Goal: Information Seeking & Learning: Learn about a topic

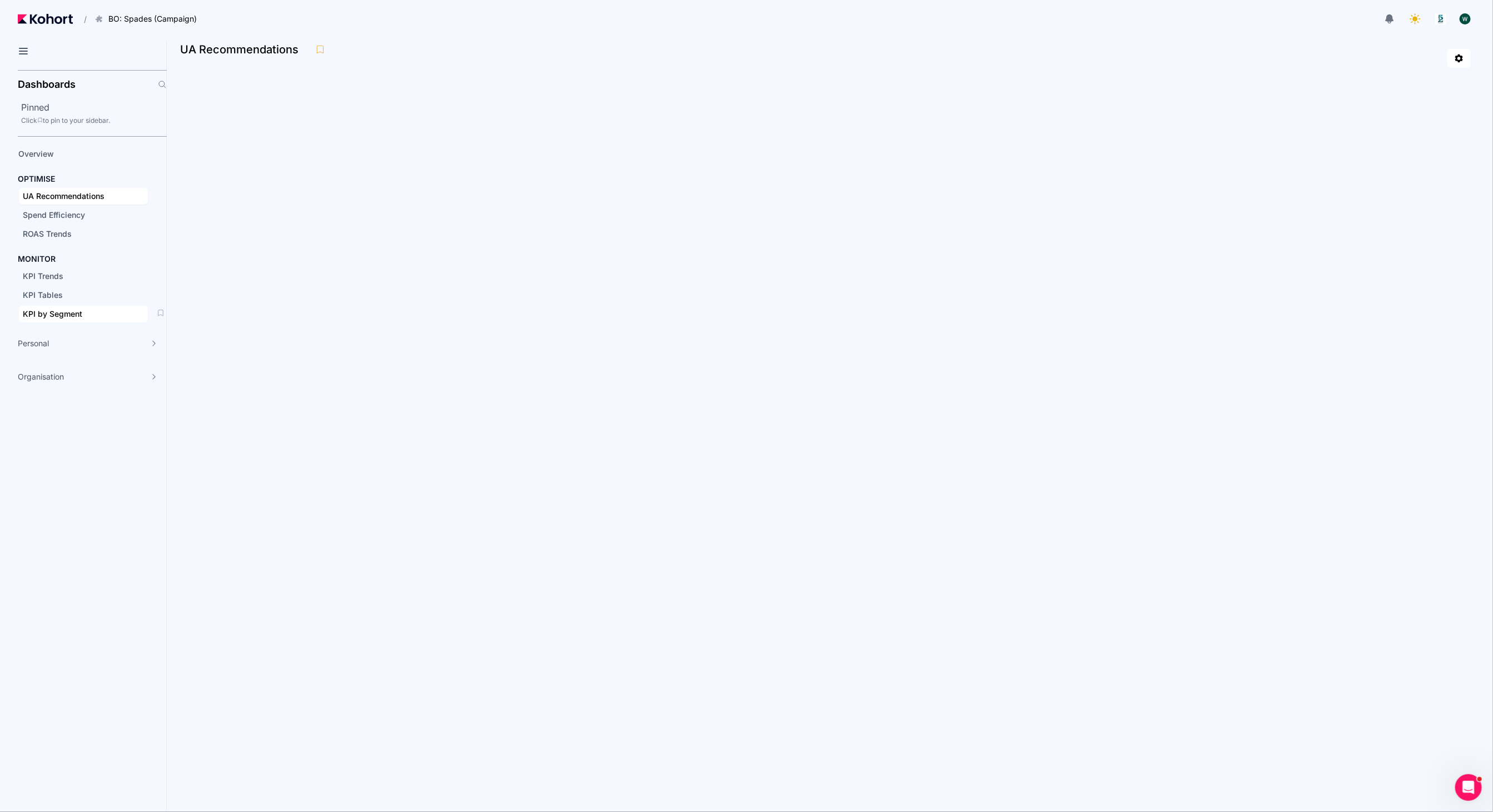
click at [67, 306] on span "KPI by Segment" at bounding box center [84, 314] width 129 height 17
click at [56, 290] on span "KPI Tables" at bounding box center [43, 295] width 40 height 10
click at [582, 56] on div at bounding box center [830, 58] width 1282 height 19
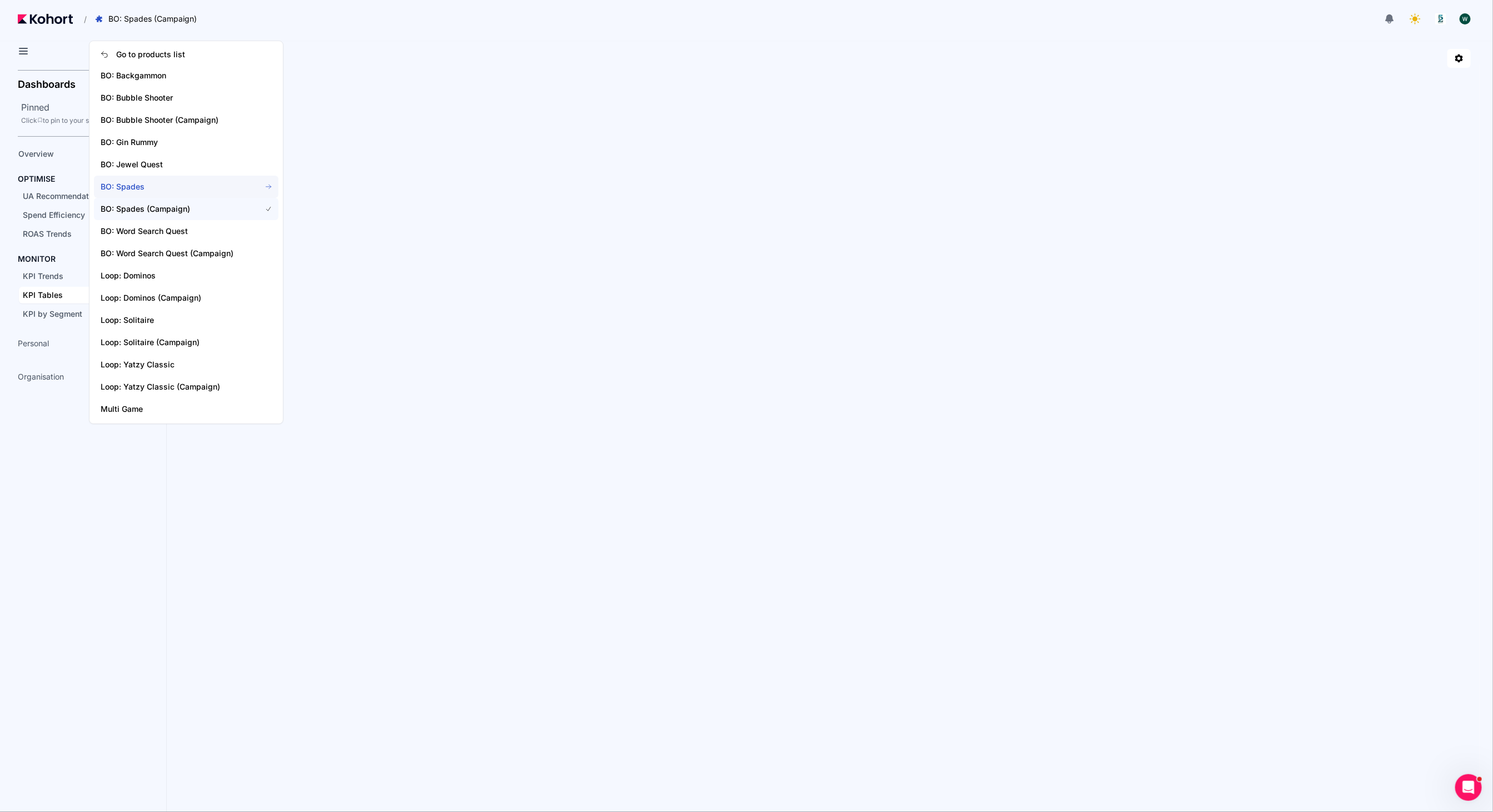
click at [154, 186] on span "BO: Spades" at bounding box center [174, 187] width 147 height 11
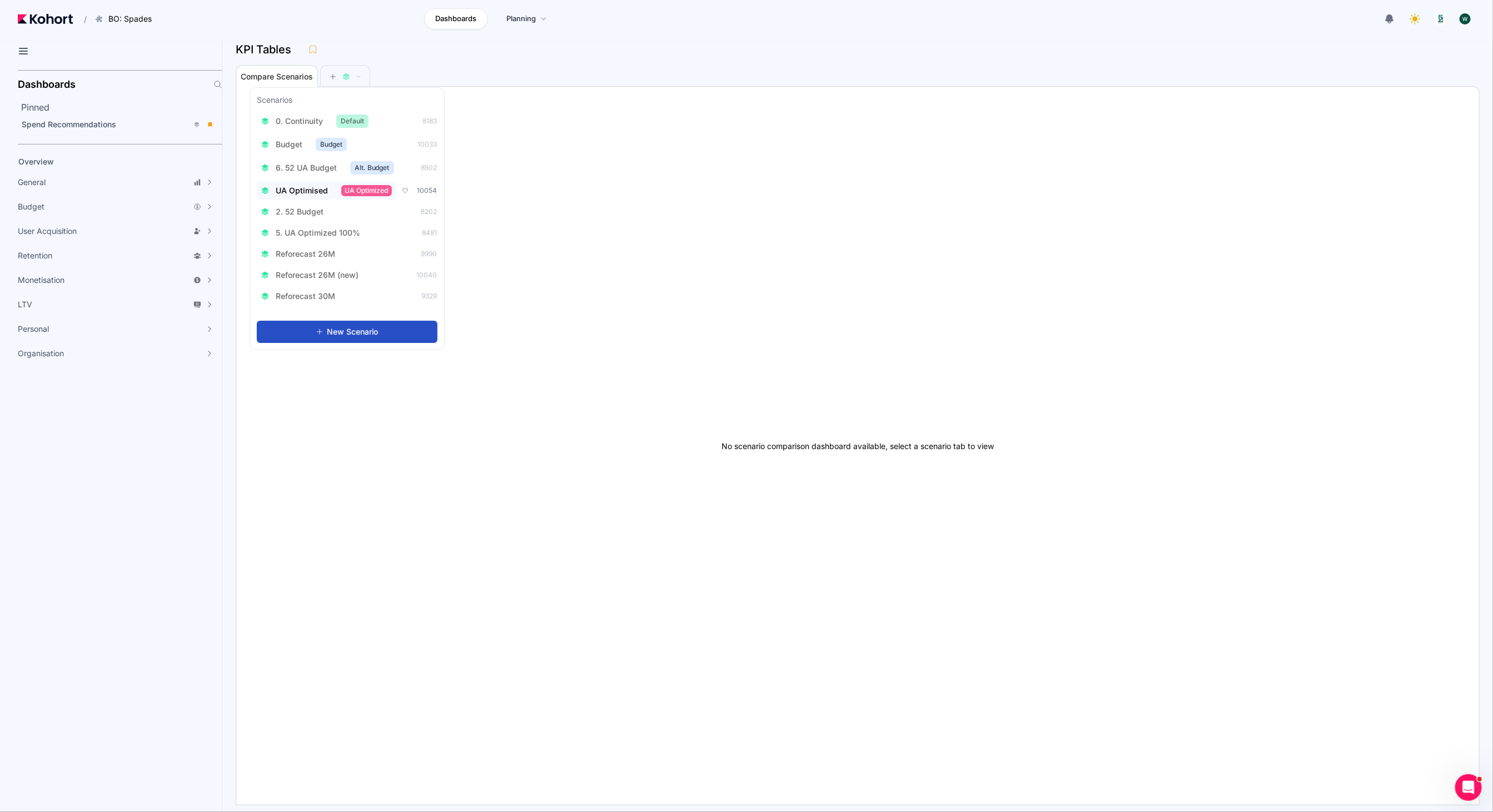
click at [303, 185] on span "UA Optimised" at bounding box center [302, 190] width 52 height 11
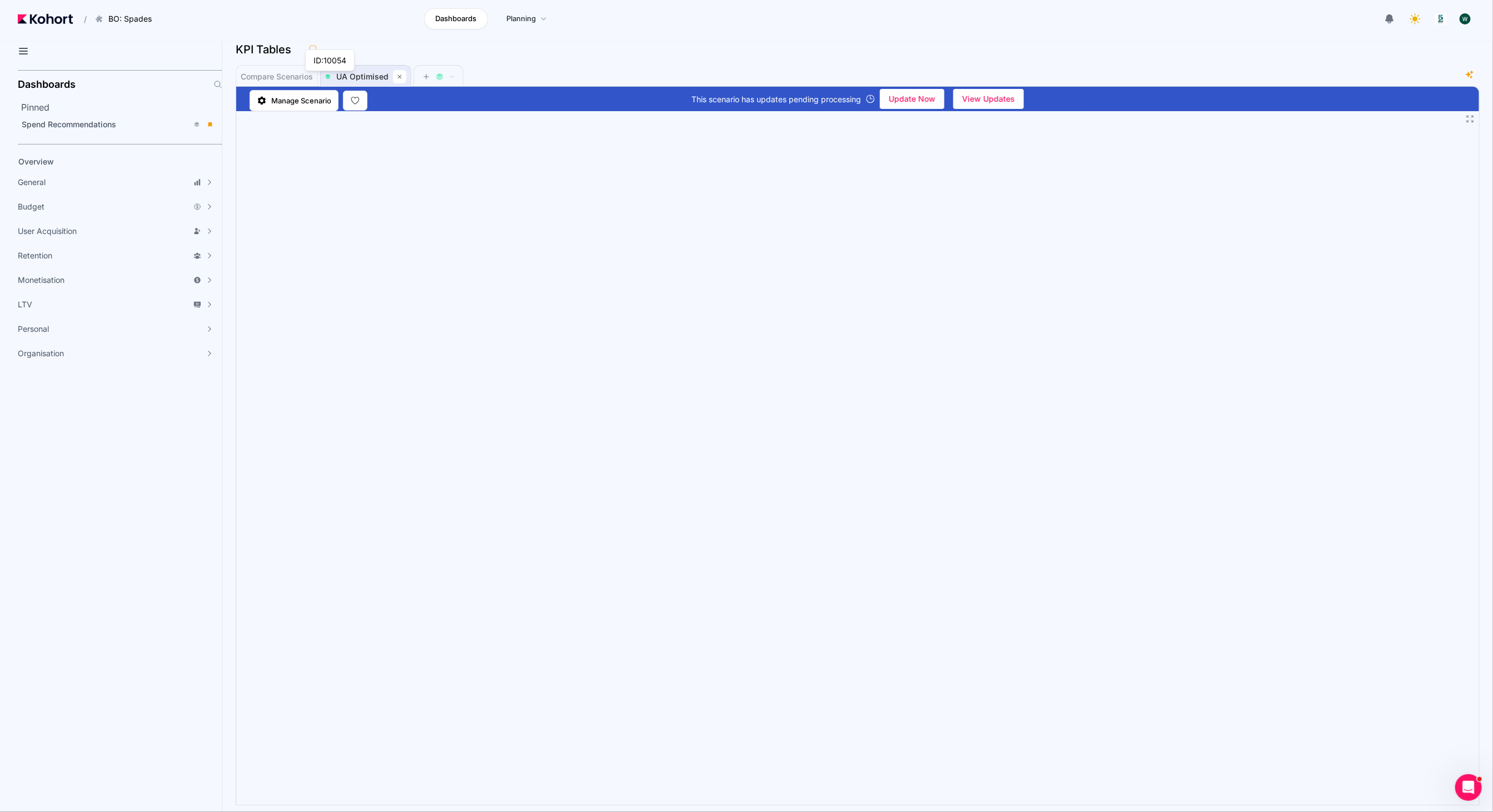
click at [404, 73] on button at bounding box center [400, 77] width 14 height 14
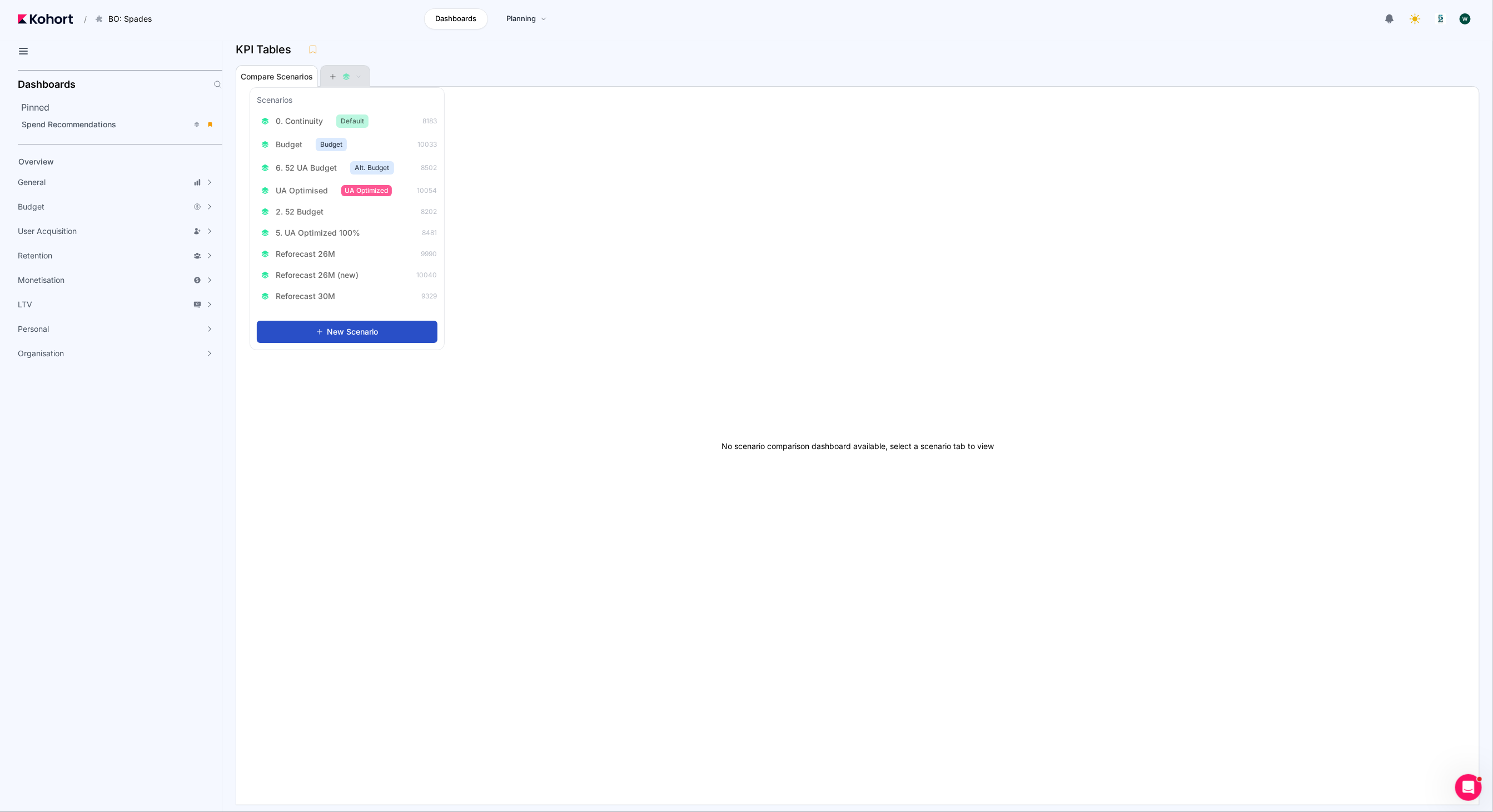
click at [351, 73] on span at bounding box center [345, 76] width 32 height 7
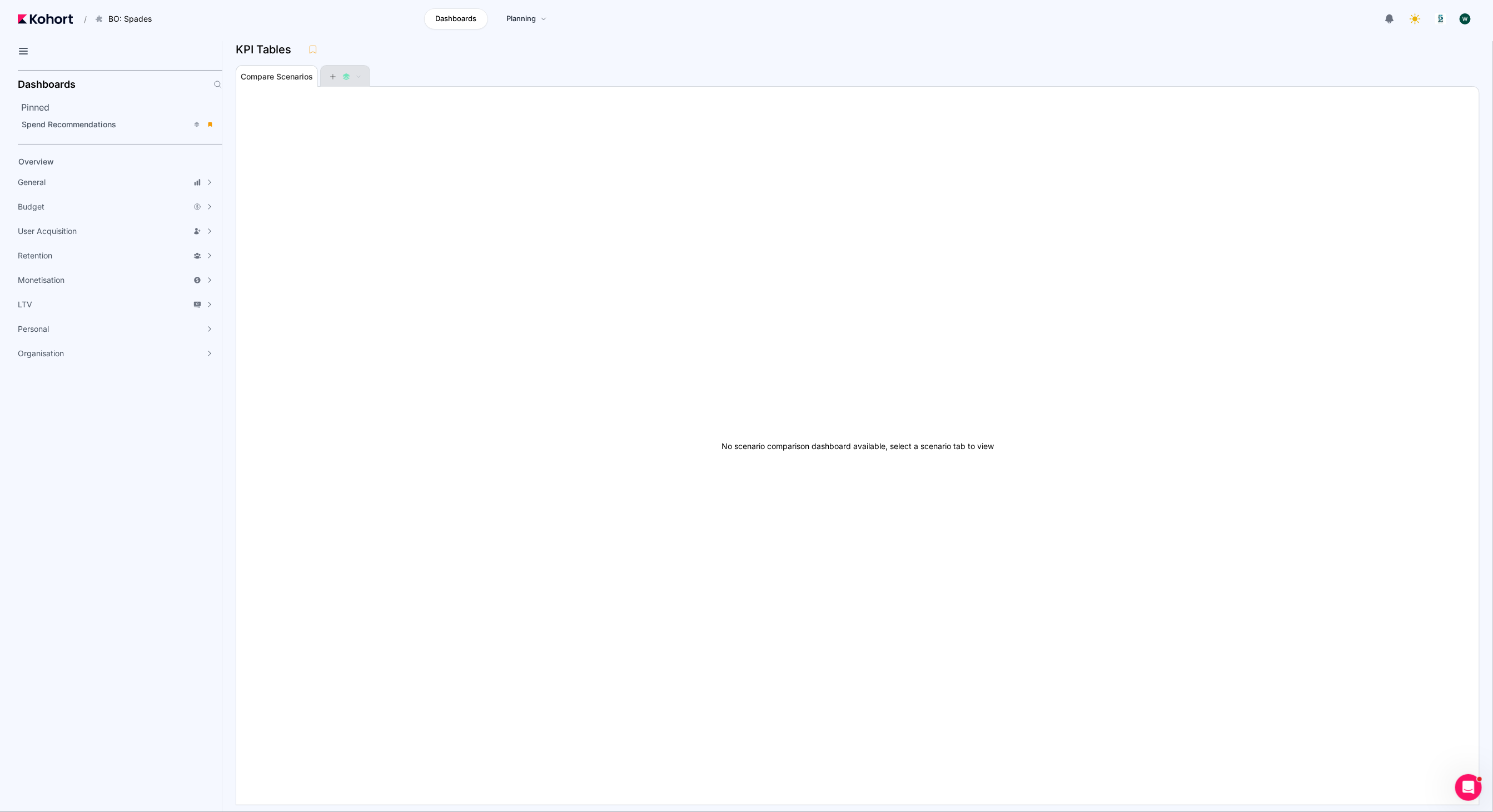
click at [351, 73] on span at bounding box center [345, 76] width 32 height 7
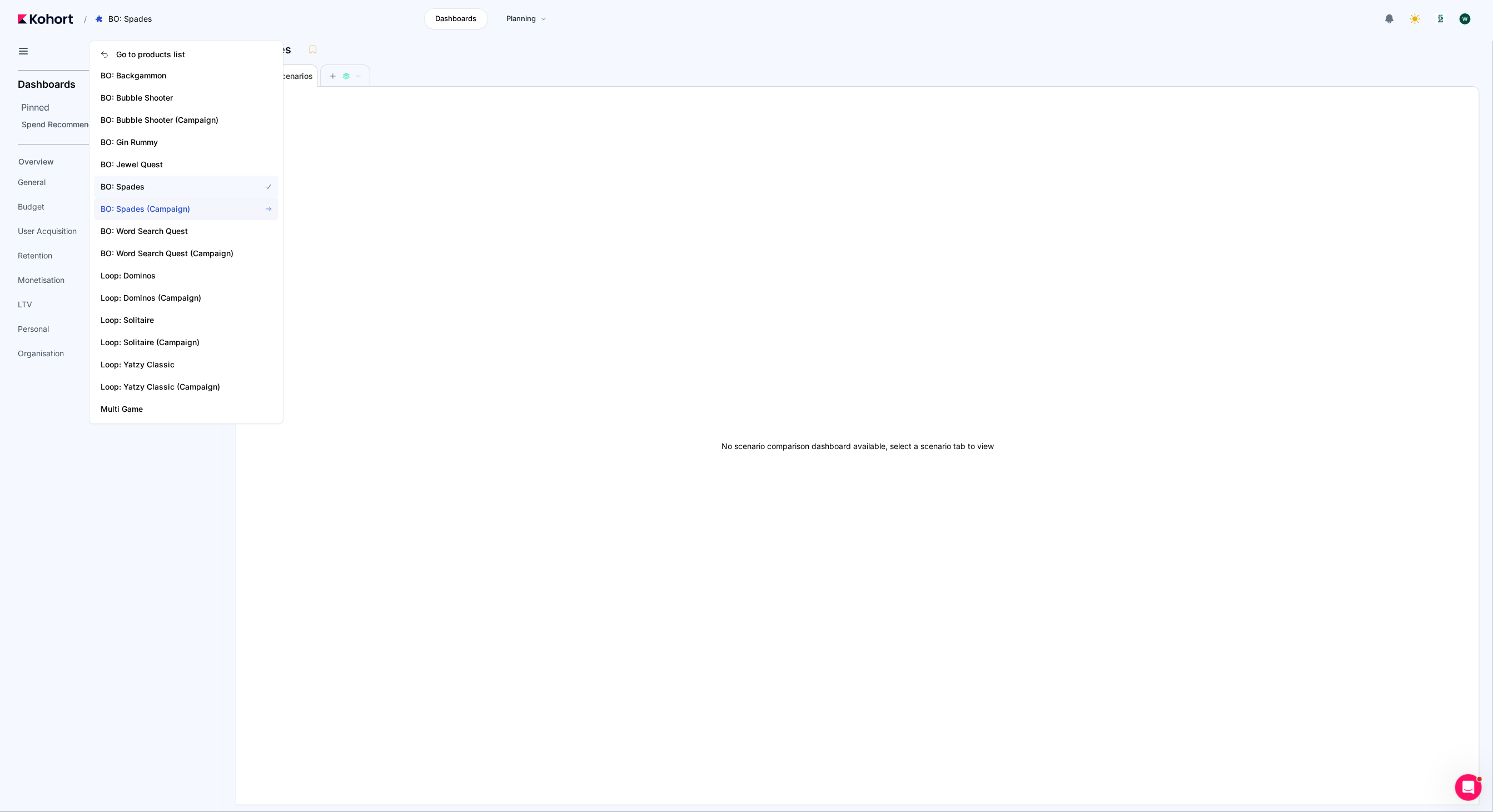
click at [160, 209] on span "BO: Spades (Campaign)" at bounding box center [174, 209] width 147 height 11
